Goal: Obtain resource: Obtain resource

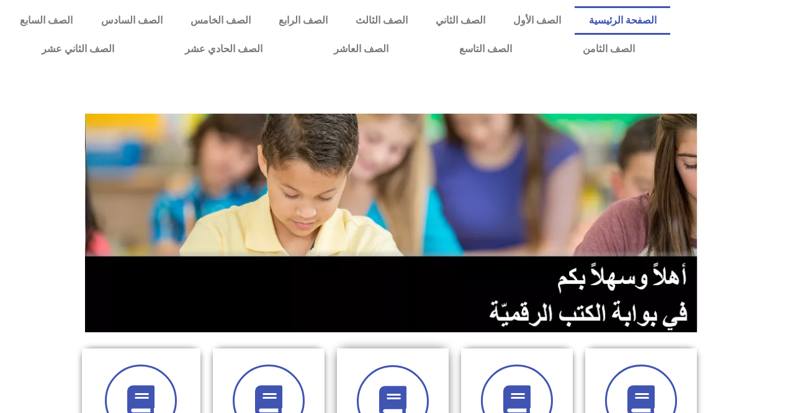
scroll to position [248, 0]
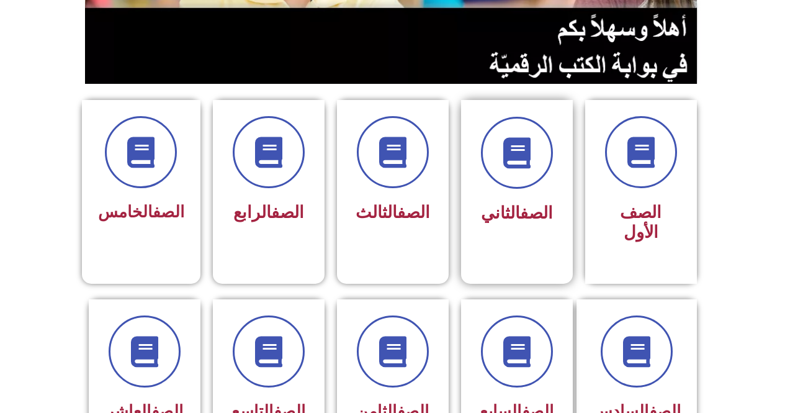
click at [488, 194] on div "الصف الثاني" at bounding box center [517, 173] width 78 height 112
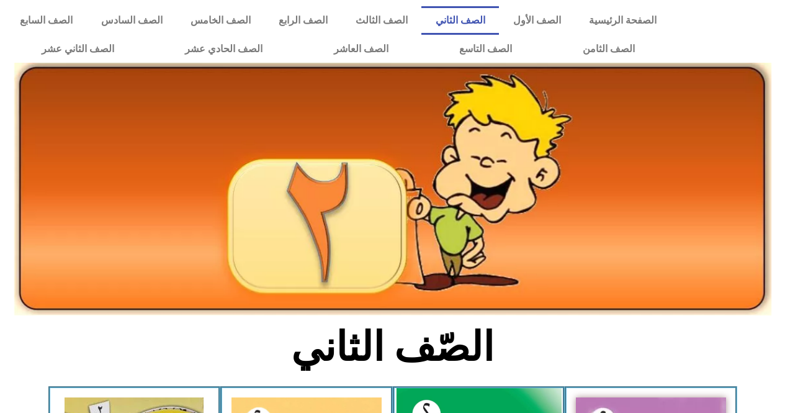
scroll to position [310, 0]
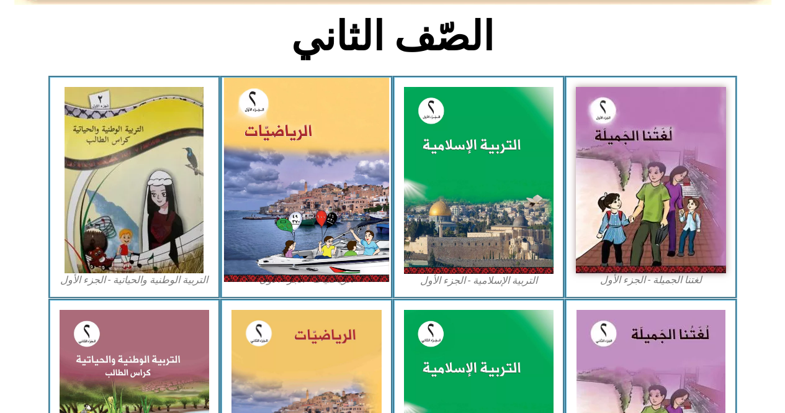
click at [313, 207] on img at bounding box center [306, 180] width 165 height 204
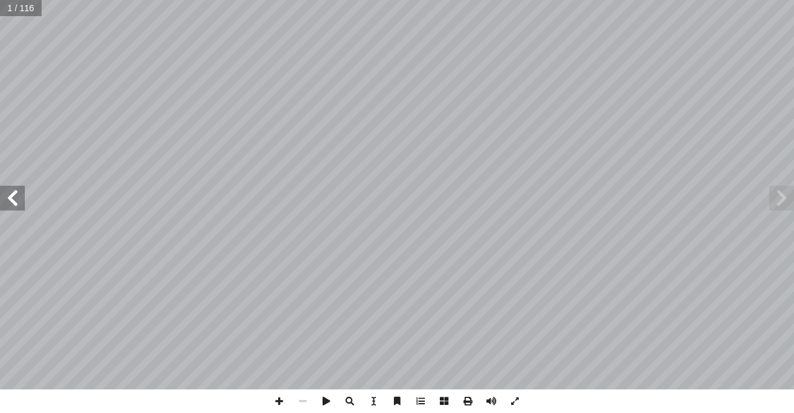
click at [2, 197] on span at bounding box center [12, 198] width 25 height 25
click at [7, 196] on span at bounding box center [12, 198] width 25 height 25
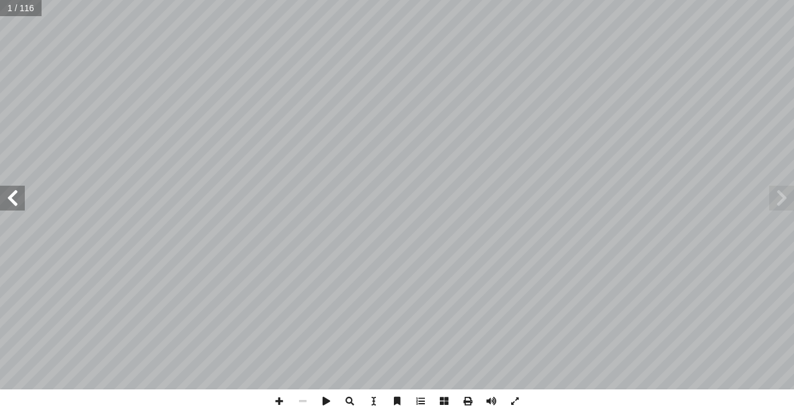
click at [7, 196] on span at bounding box center [12, 198] width 25 height 25
